Goal: Communication & Community: Answer question/provide support

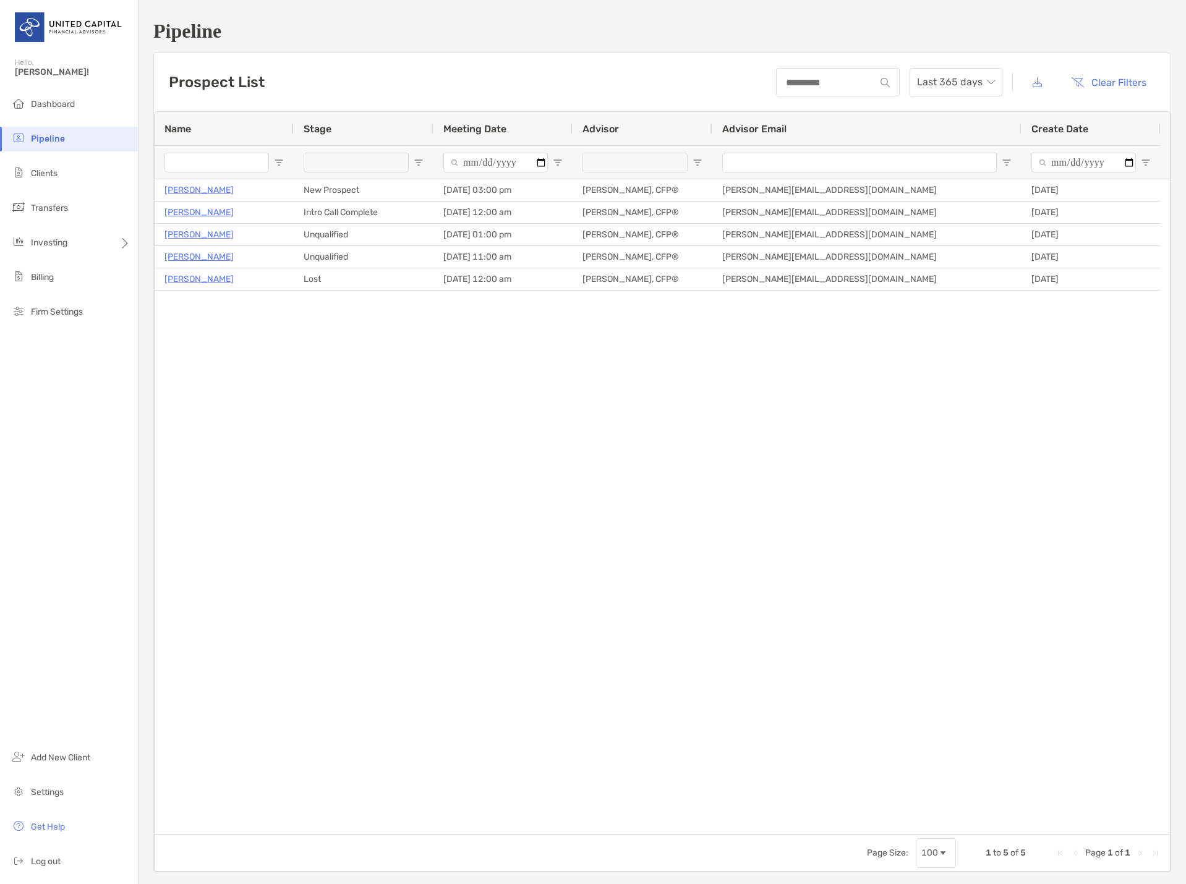
click at [334, 456] on div "[PERSON_NAME] New Prospect [DATE] 03:00 pm [PERSON_NAME], CFP® [PERSON_NAME][EM…" at bounding box center [663, 506] width 1016 height 655
click at [58, 98] on li "Dashboard" at bounding box center [69, 104] width 138 height 25
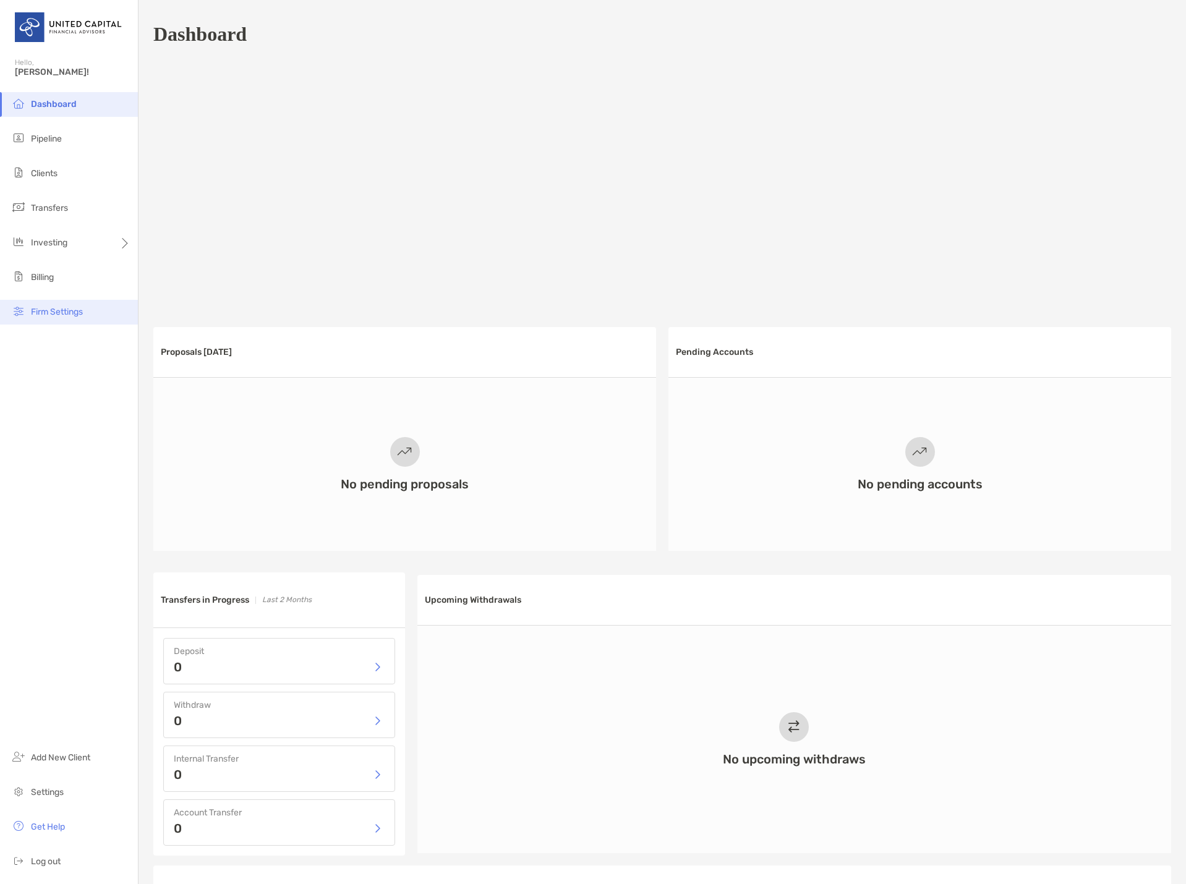
click at [58, 308] on span "Firm Settings" at bounding box center [57, 312] width 52 height 11
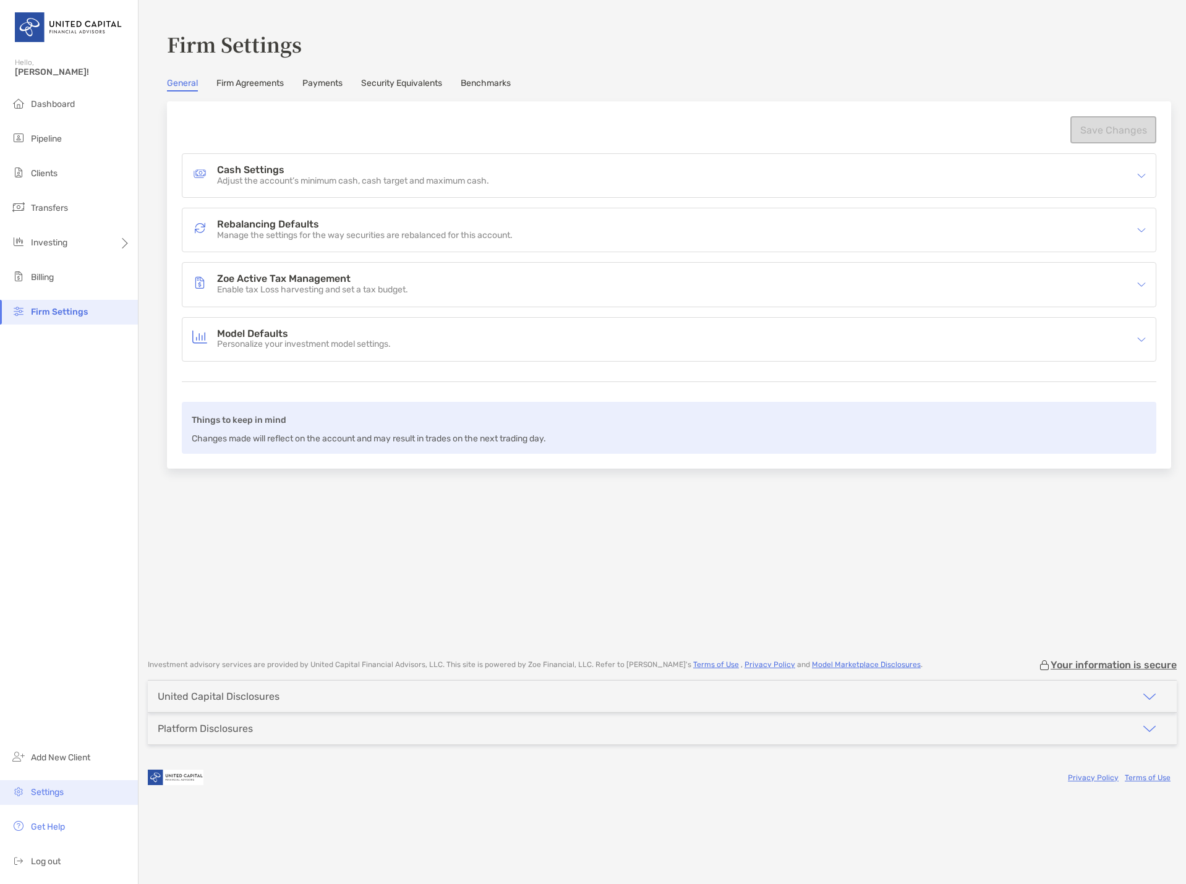
click at [60, 795] on span "Settings" at bounding box center [47, 792] width 33 height 11
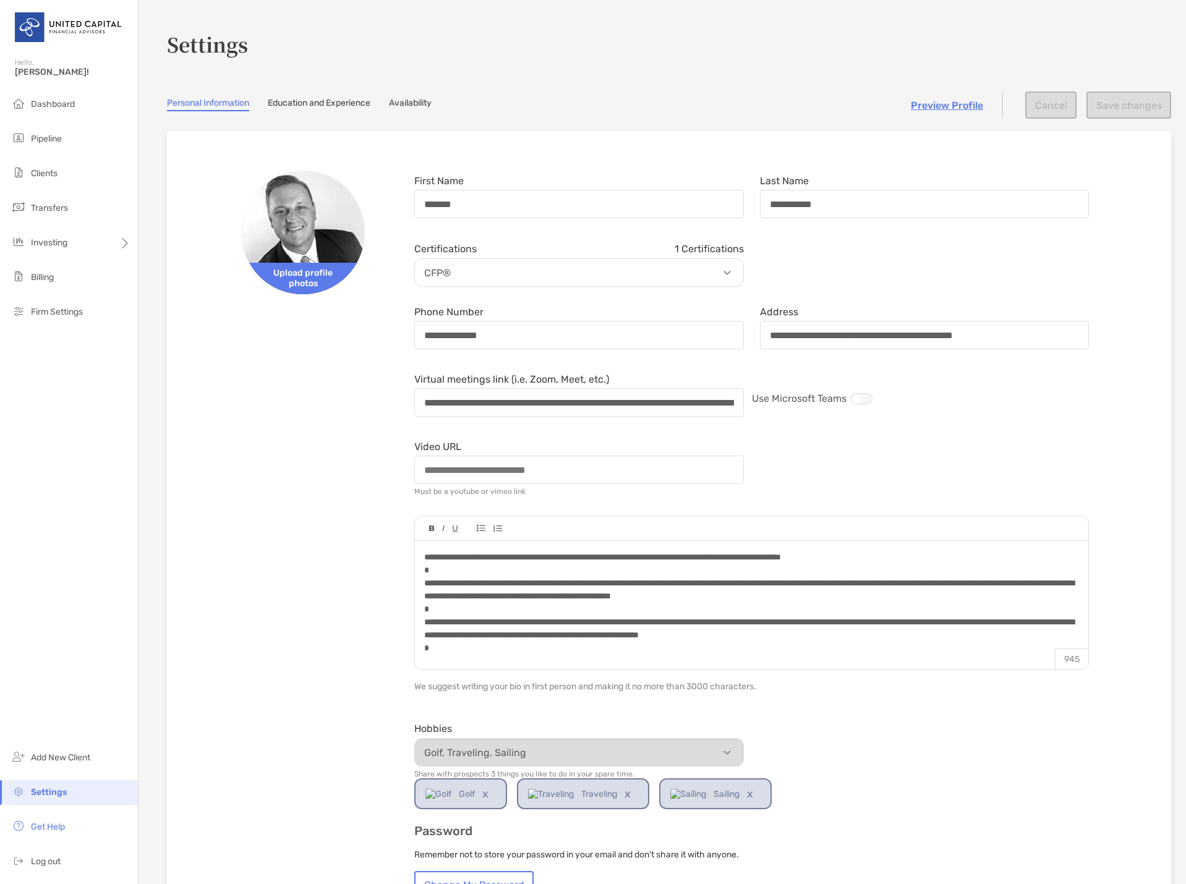
click at [427, 101] on link "Availability" at bounding box center [410, 105] width 43 height 14
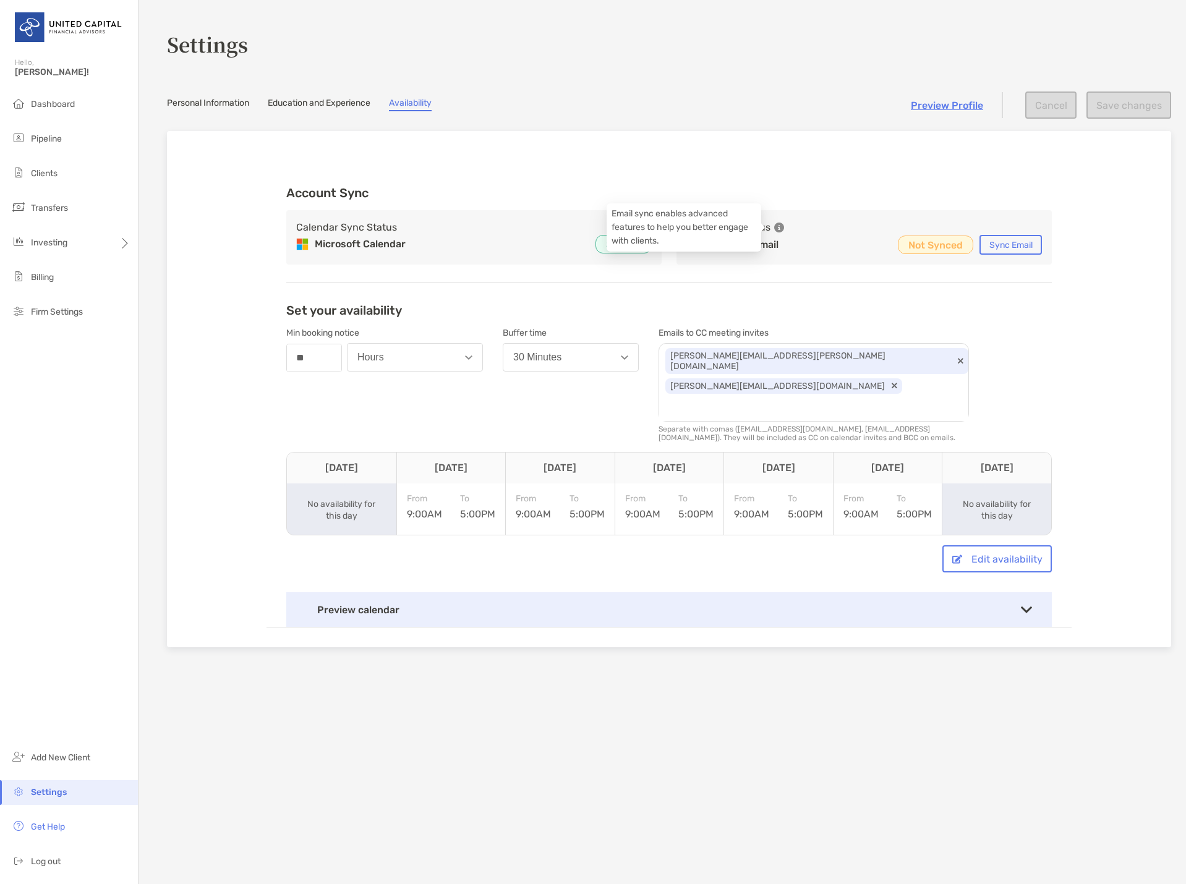
click at [774, 226] on icon at bounding box center [779, 228] width 10 height 10
click at [1014, 246] on button "Sync Email" at bounding box center [1011, 245] width 62 height 20
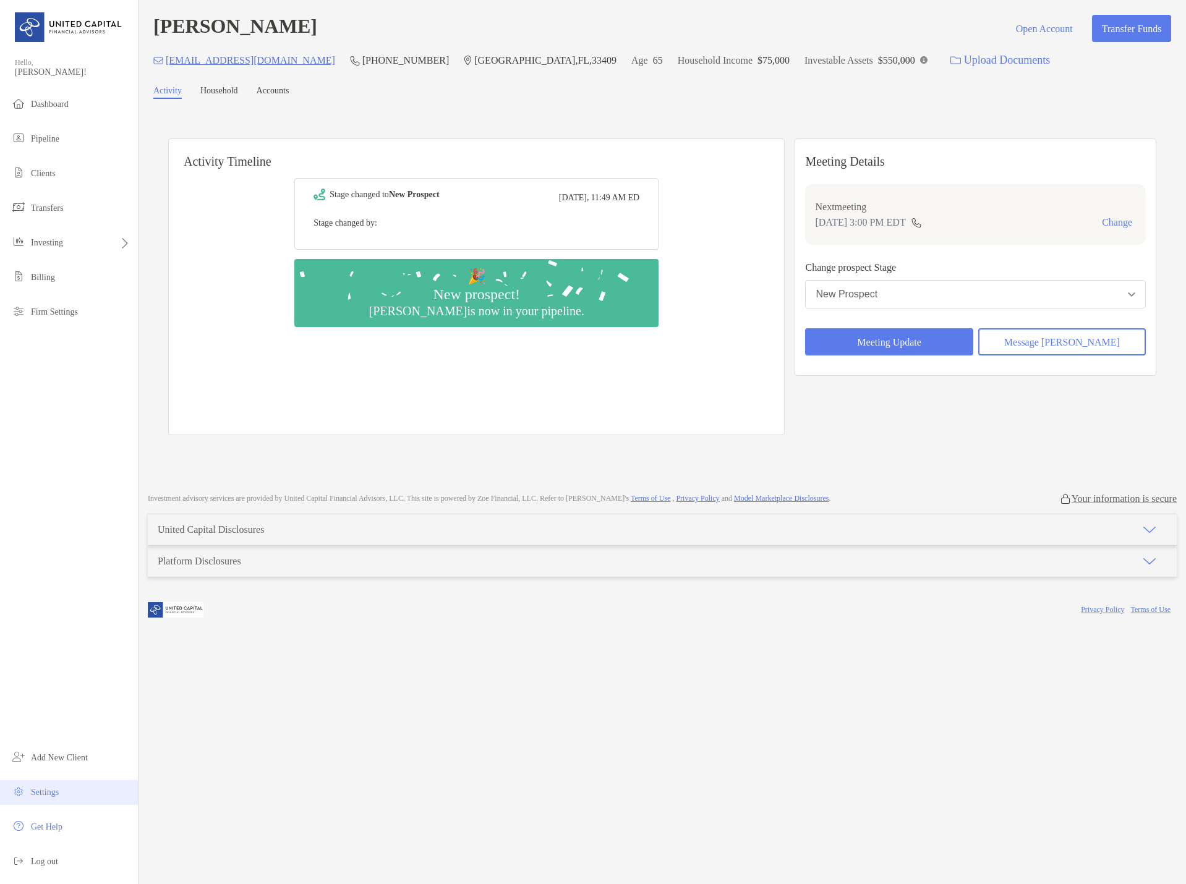
click at [46, 794] on span "Settings" at bounding box center [45, 792] width 28 height 9
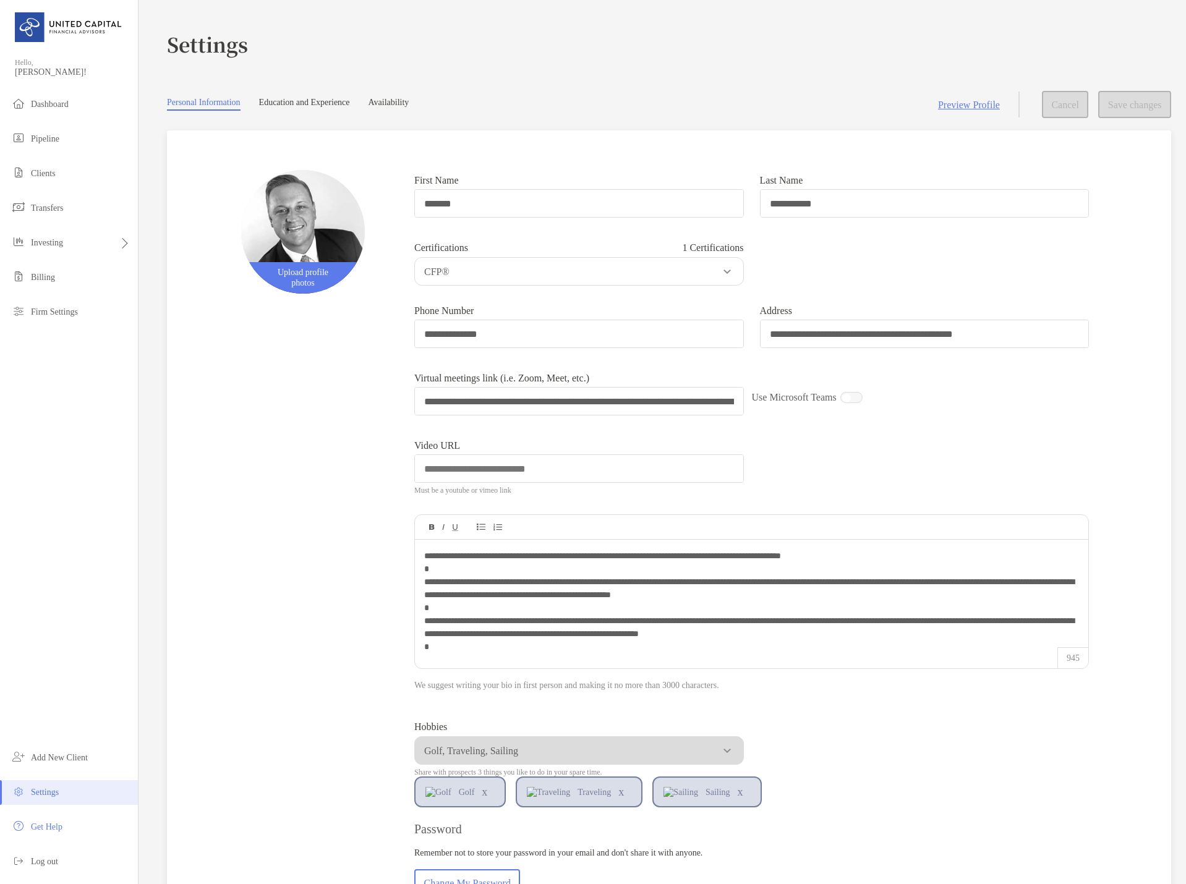
click at [314, 409] on div "**********" at bounding box center [669, 634] width 965 height 968
click at [409, 101] on link "Availability" at bounding box center [389, 104] width 41 height 13
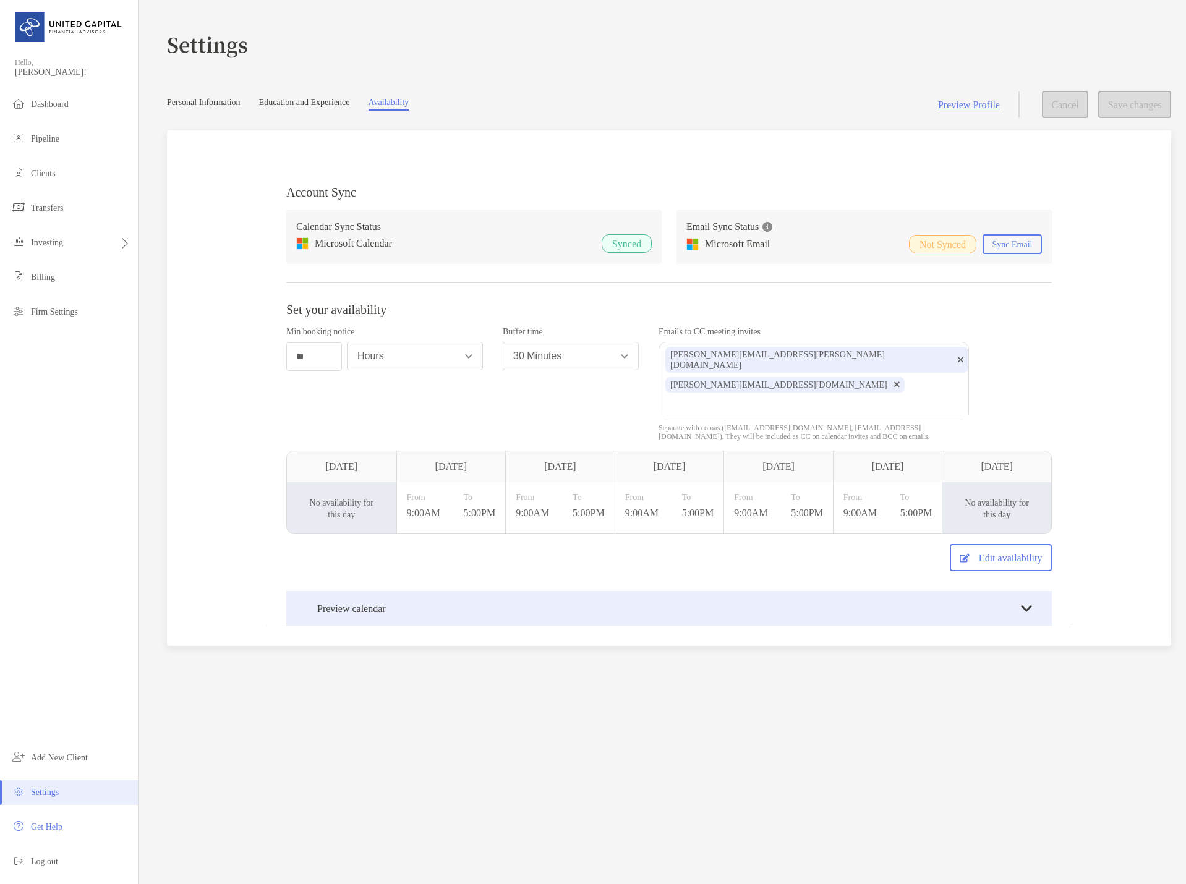
click at [1015, 591] on div "Preview calendar" at bounding box center [669, 608] width 766 height 35
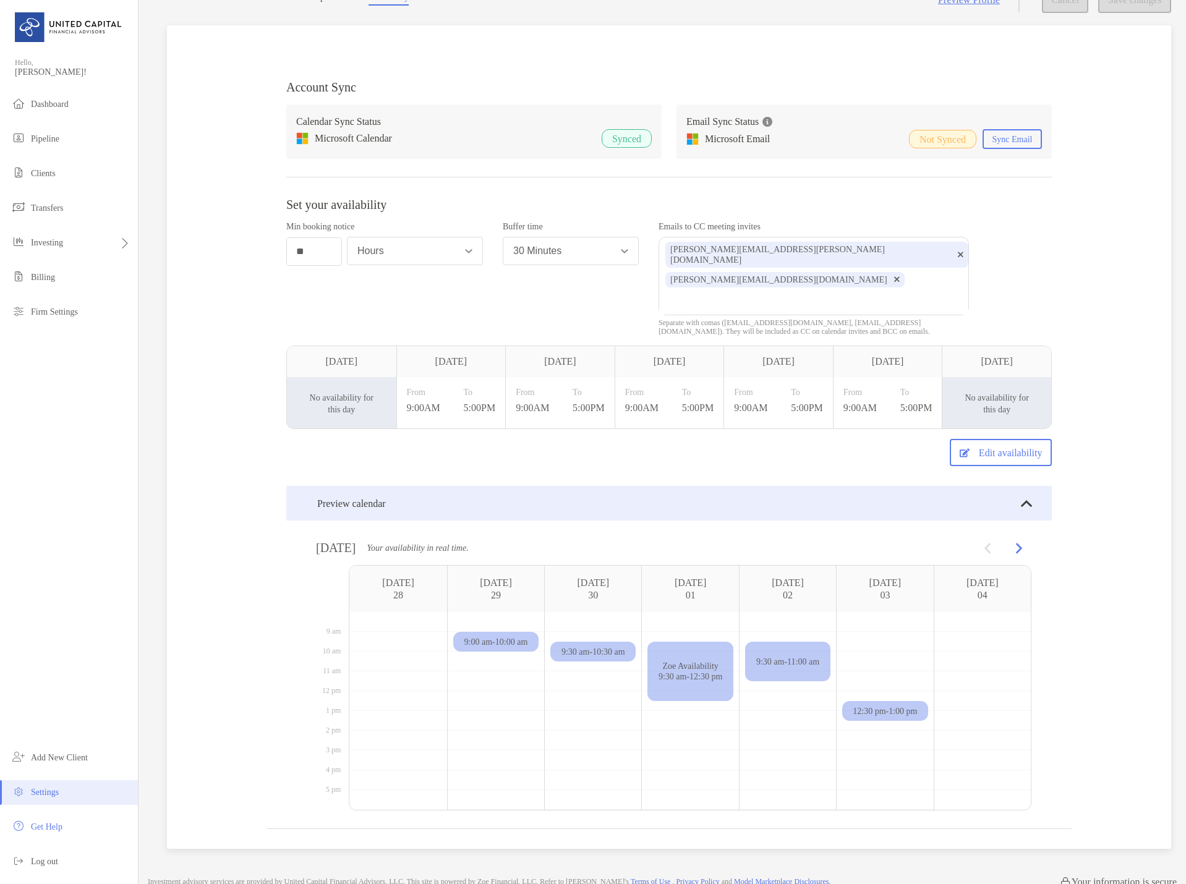
scroll to position [213, 0]
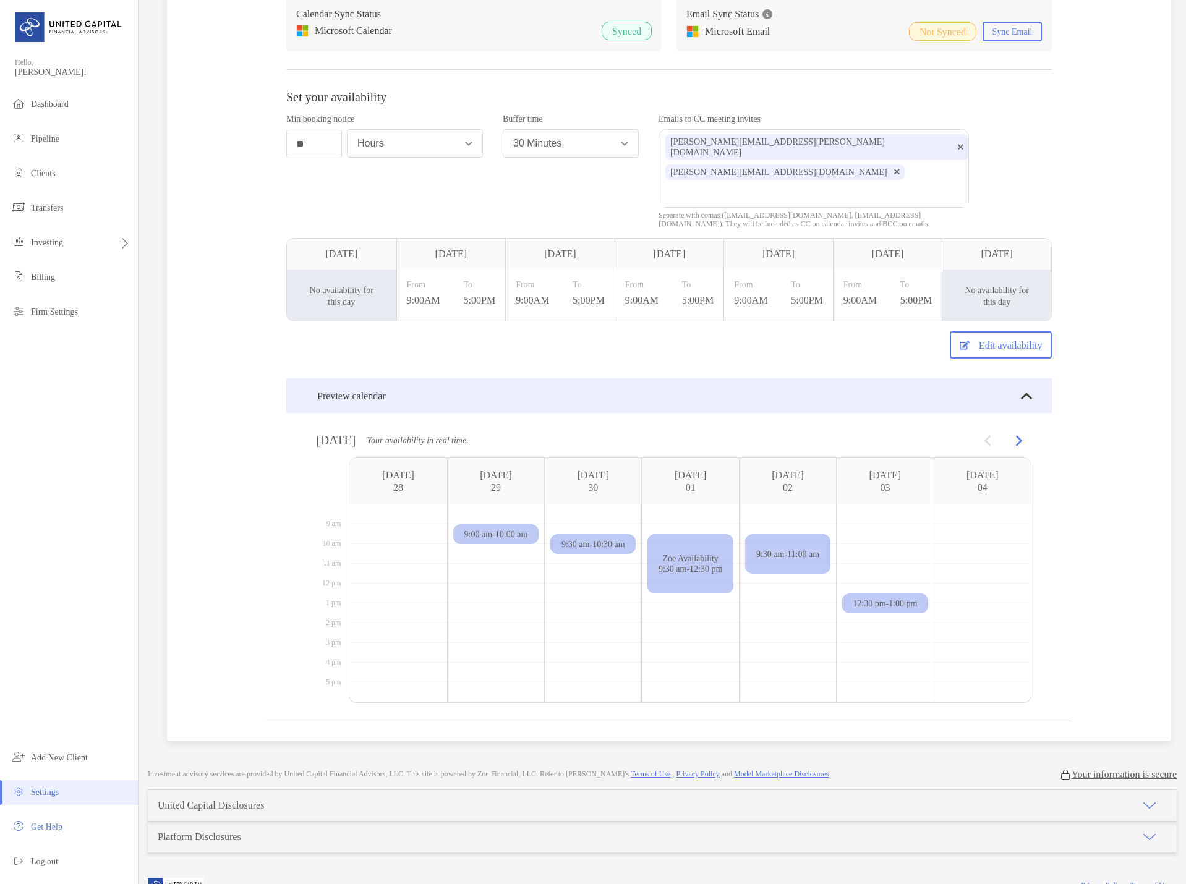
click at [508, 529] on span "9:00 am - 10:00 am" at bounding box center [496, 534] width 64 height 11
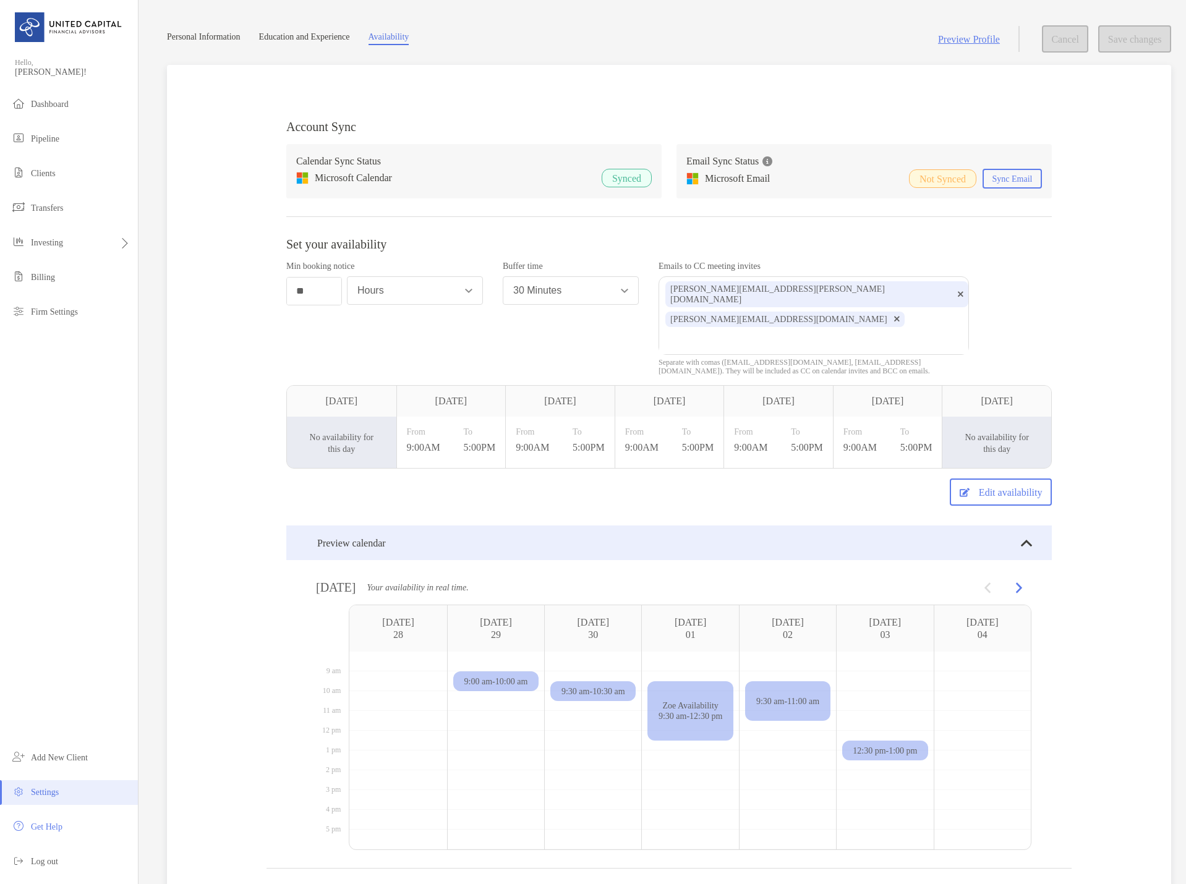
scroll to position [27, 0]
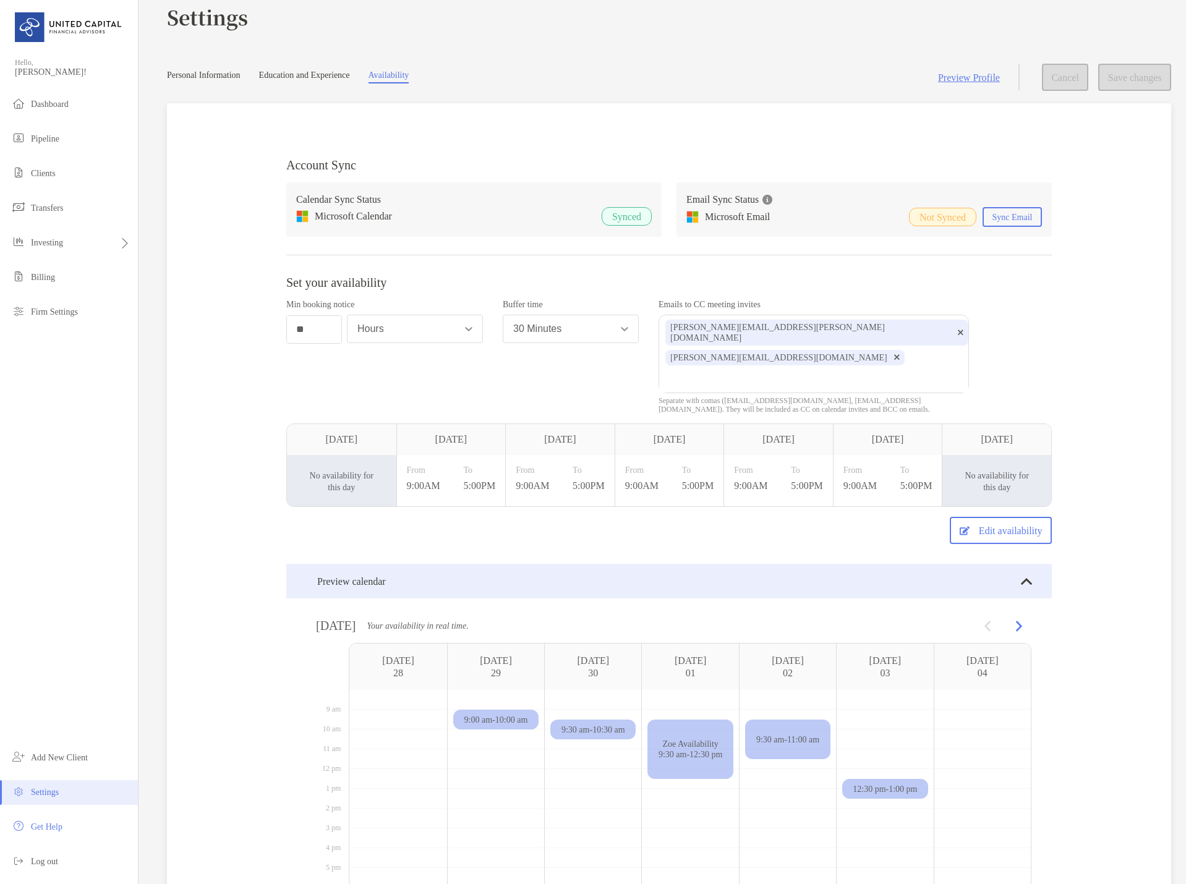
click at [187, 541] on div "Account Sync Calendar Sync Status Microsoft Calendar Synced Email Sync Status M…" at bounding box center [669, 515] width 1004 height 824
drag, startPoint x: 157, startPoint y: 186, endPoint x: 43, endPoint y: 158, distance: 117.9
click at [157, 186] on section "Settings Personal Information Education and Experience Availability Preview Pro…" at bounding box center [663, 457] width 1048 height 969
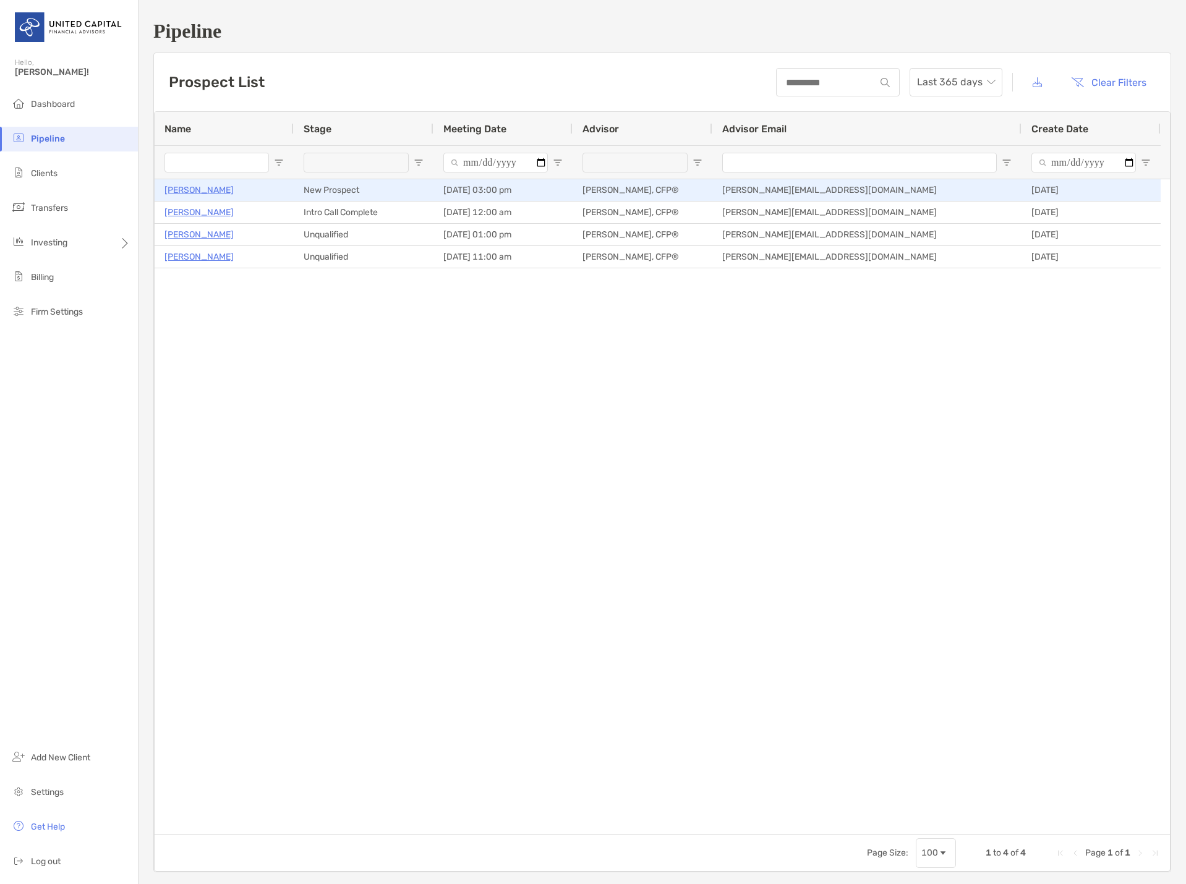
click at [186, 191] on p "[PERSON_NAME]" at bounding box center [199, 189] width 69 height 15
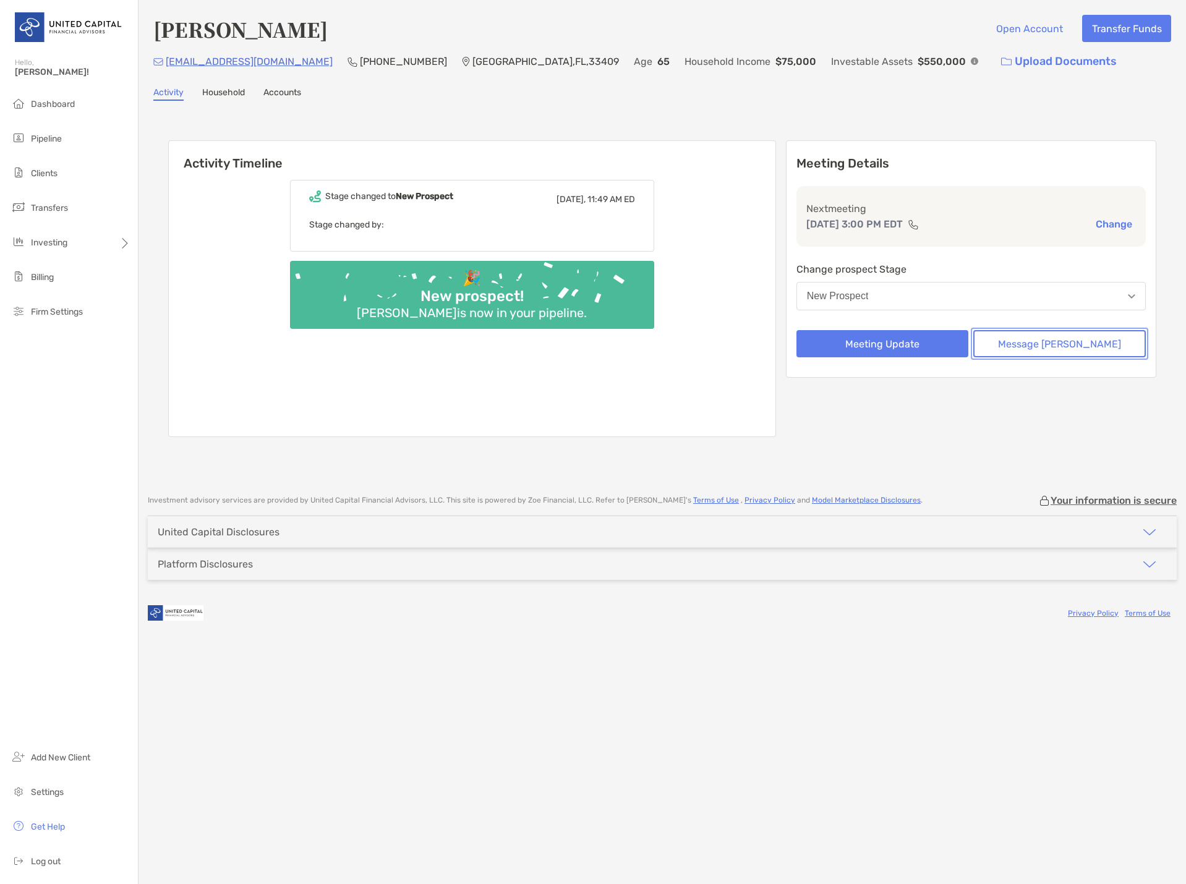
click at [1077, 343] on button "Message Zoe" at bounding box center [1059, 343] width 173 height 27
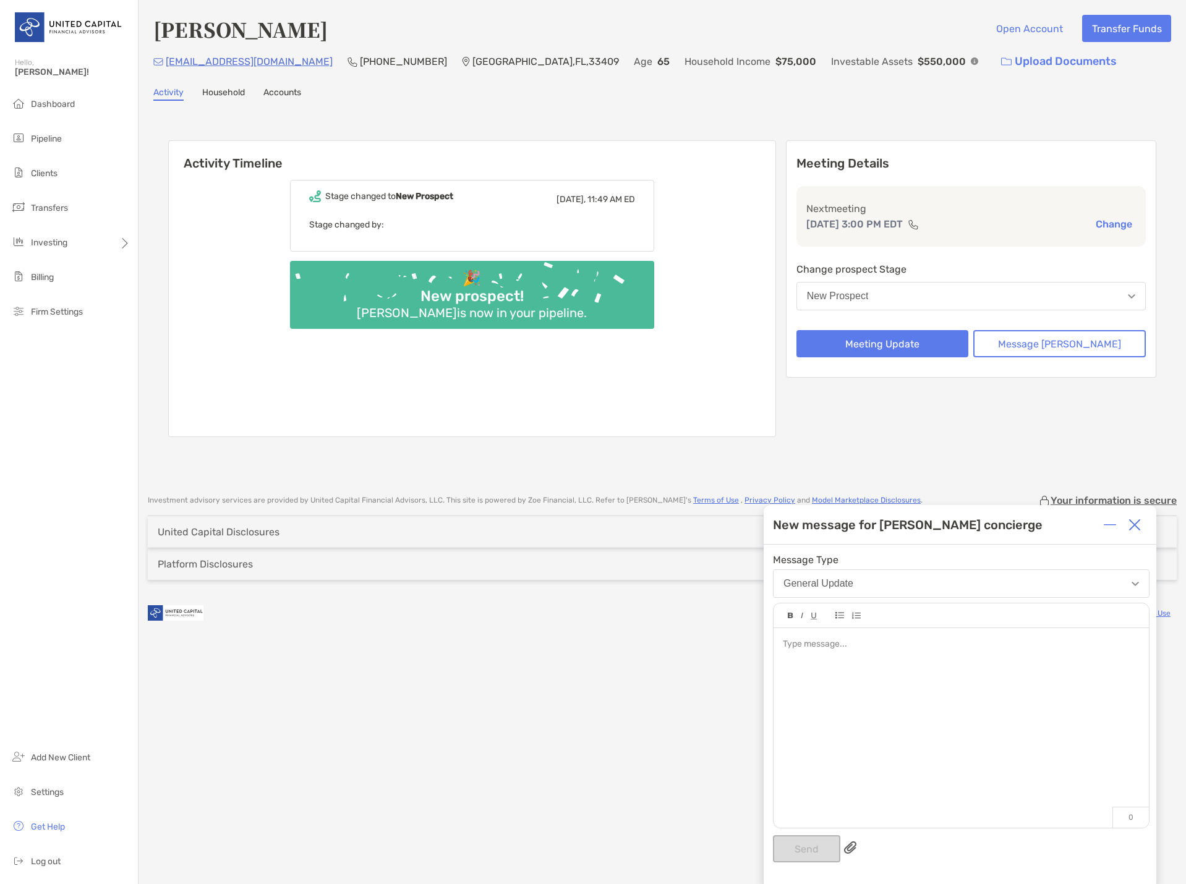
click at [838, 656] on div at bounding box center [961, 721] width 375 height 187
click at [810, 846] on button "Send" at bounding box center [806, 849] width 67 height 27
